Goal: Information Seeking & Learning: Learn about a topic

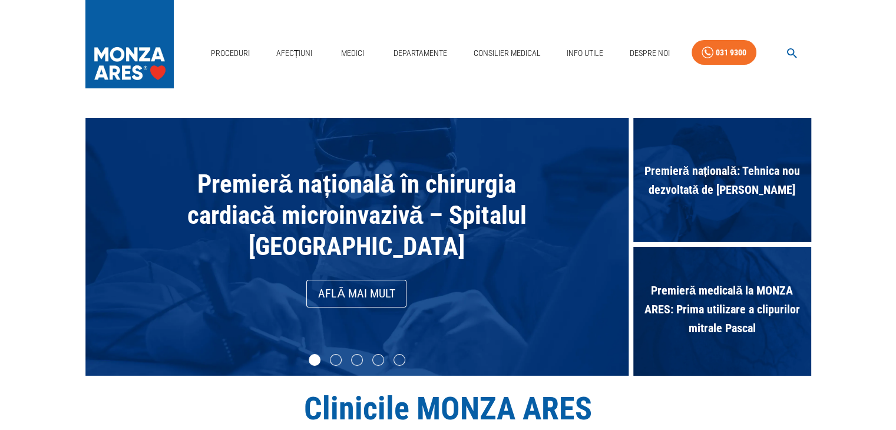
drag, startPoint x: 0, startPoint y: 0, endPoint x: 900, endPoint y: 88, distance: 904.7
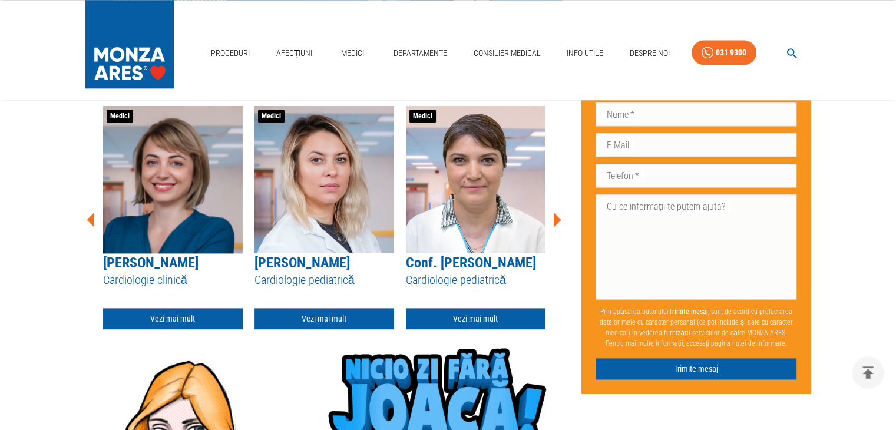
scroll to position [1506, 0]
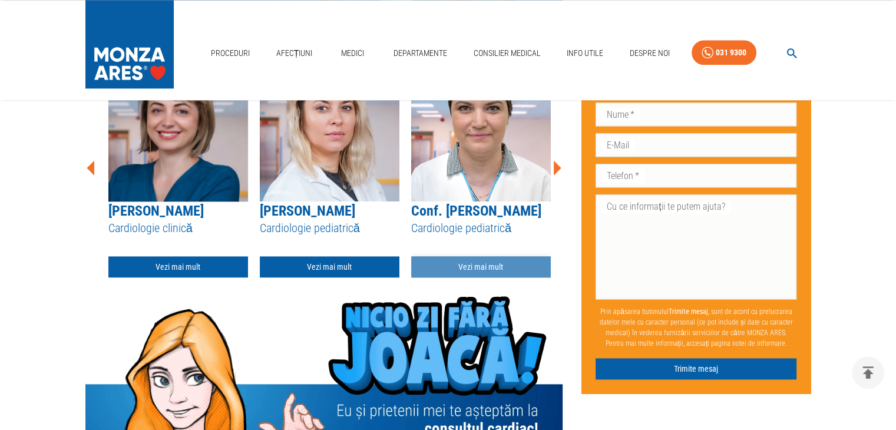
click at [510, 256] on link "Vezi mai mult" at bounding box center [481, 267] width 140 height 22
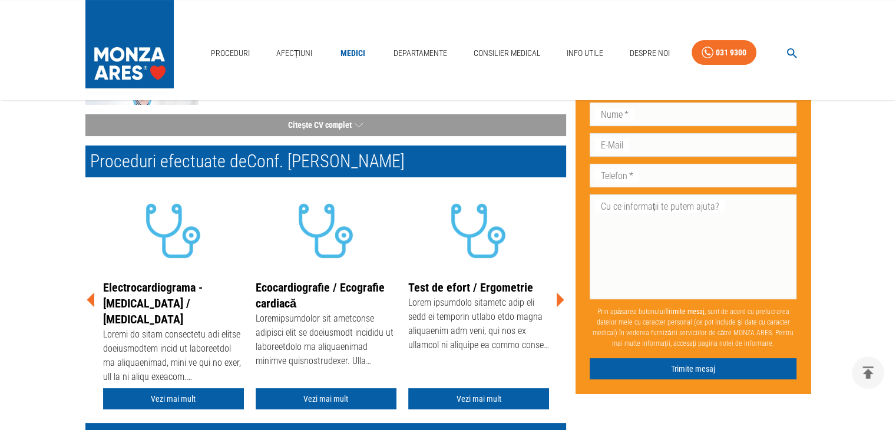
scroll to position [175, 0]
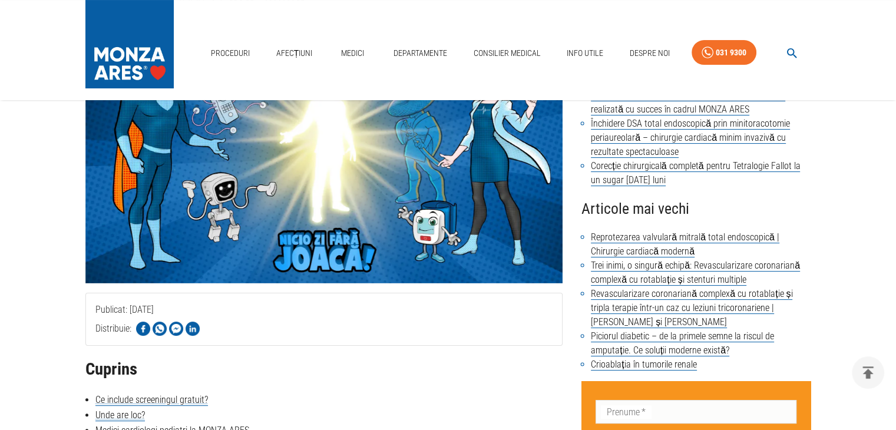
scroll to position [1683, 0]
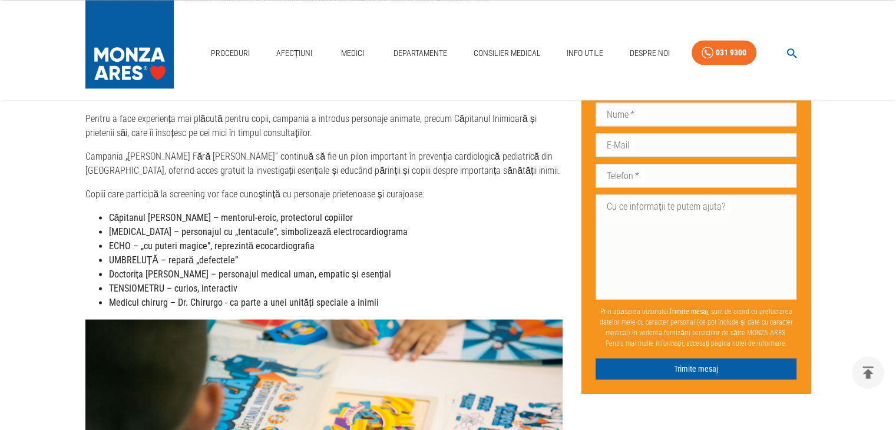
drag, startPoint x: 894, startPoint y: 264, endPoint x: 897, endPoint y: 185, distance: 79.0
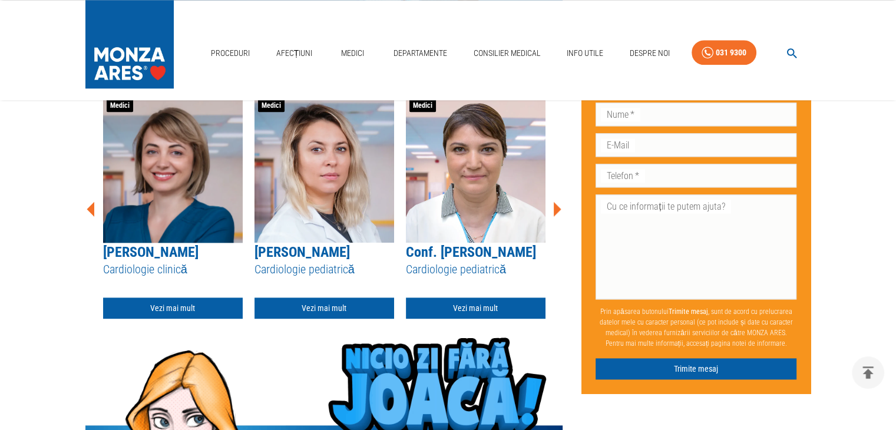
scroll to position [1496, 0]
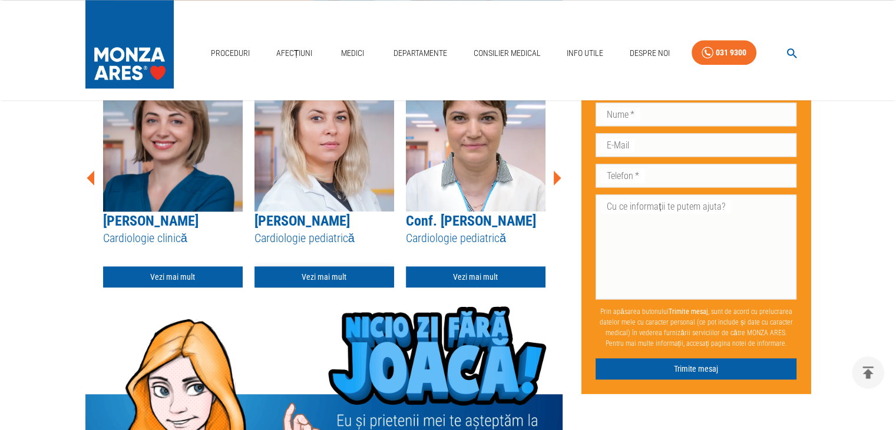
click at [332, 266] on link "Vezi mai mult" at bounding box center [324, 277] width 140 height 22
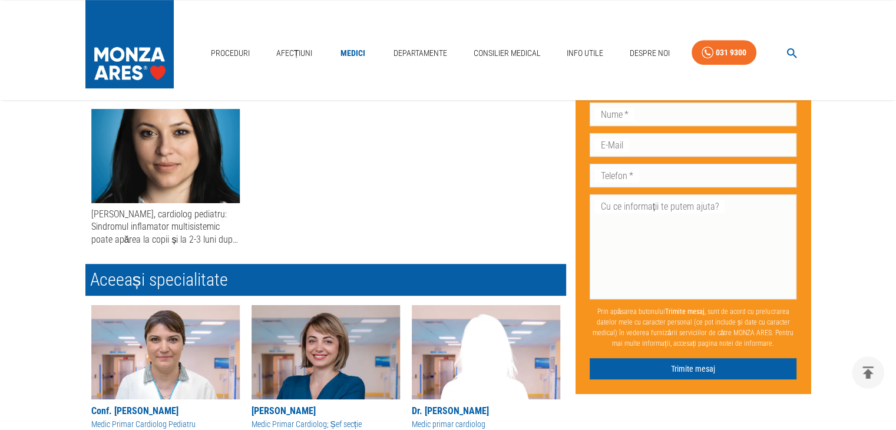
scroll to position [544, 0]
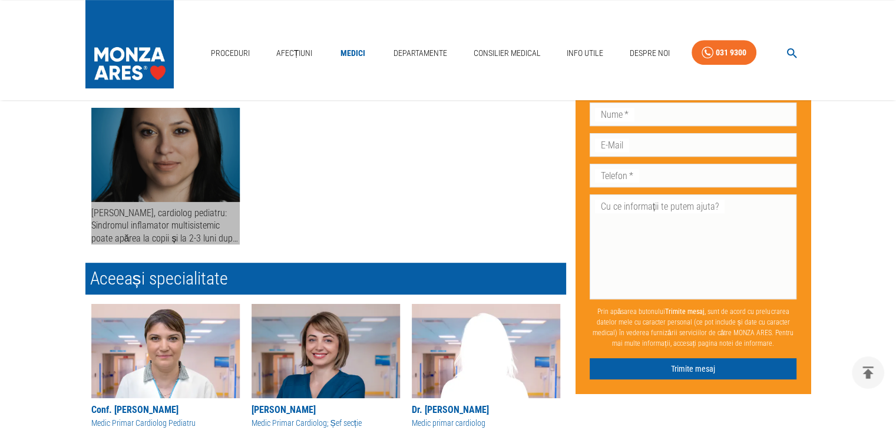
click at [186, 223] on div "Dr. Alina Oprescu, cardiolog pediatru: Sindromul inflamator multisistemic poate…" at bounding box center [165, 226] width 148 height 38
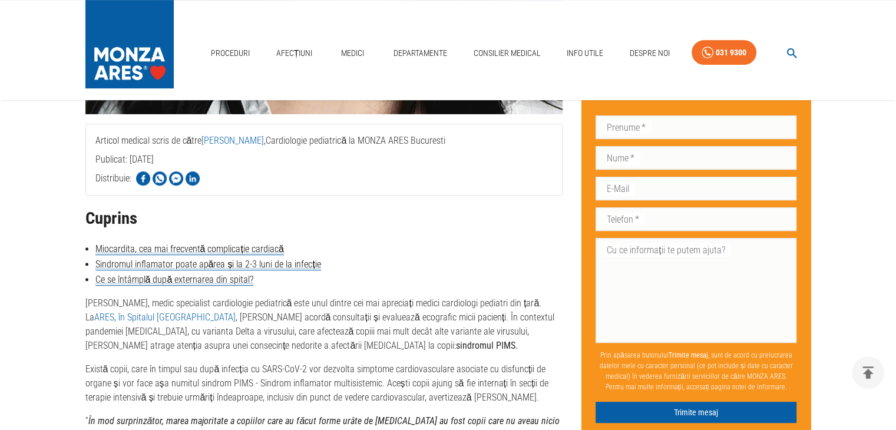
scroll to position [476, 0]
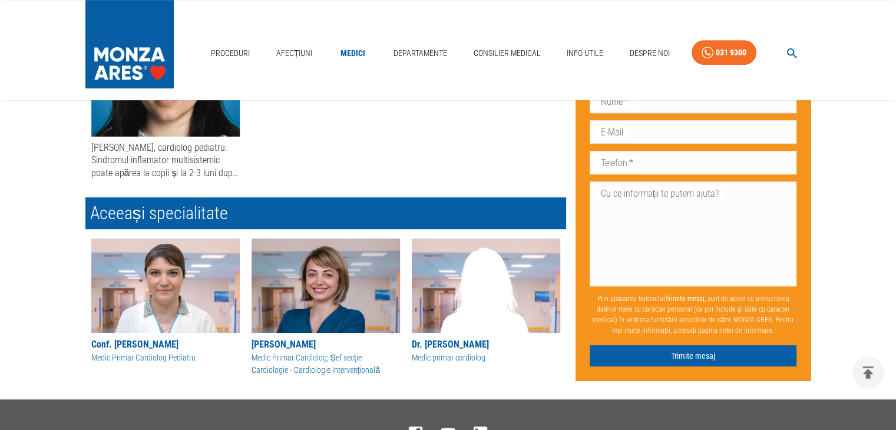
scroll to position [604, 0]
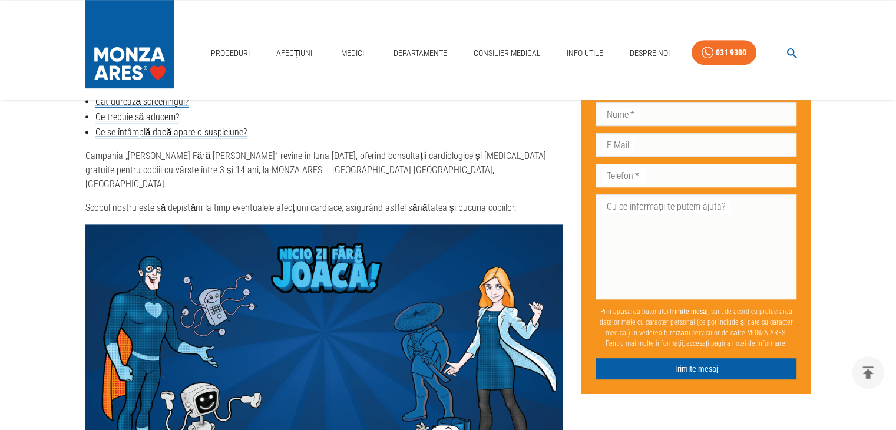
scroll to position [538, 0]
